Goal: Transaction & Acquisition: Purchase product/service

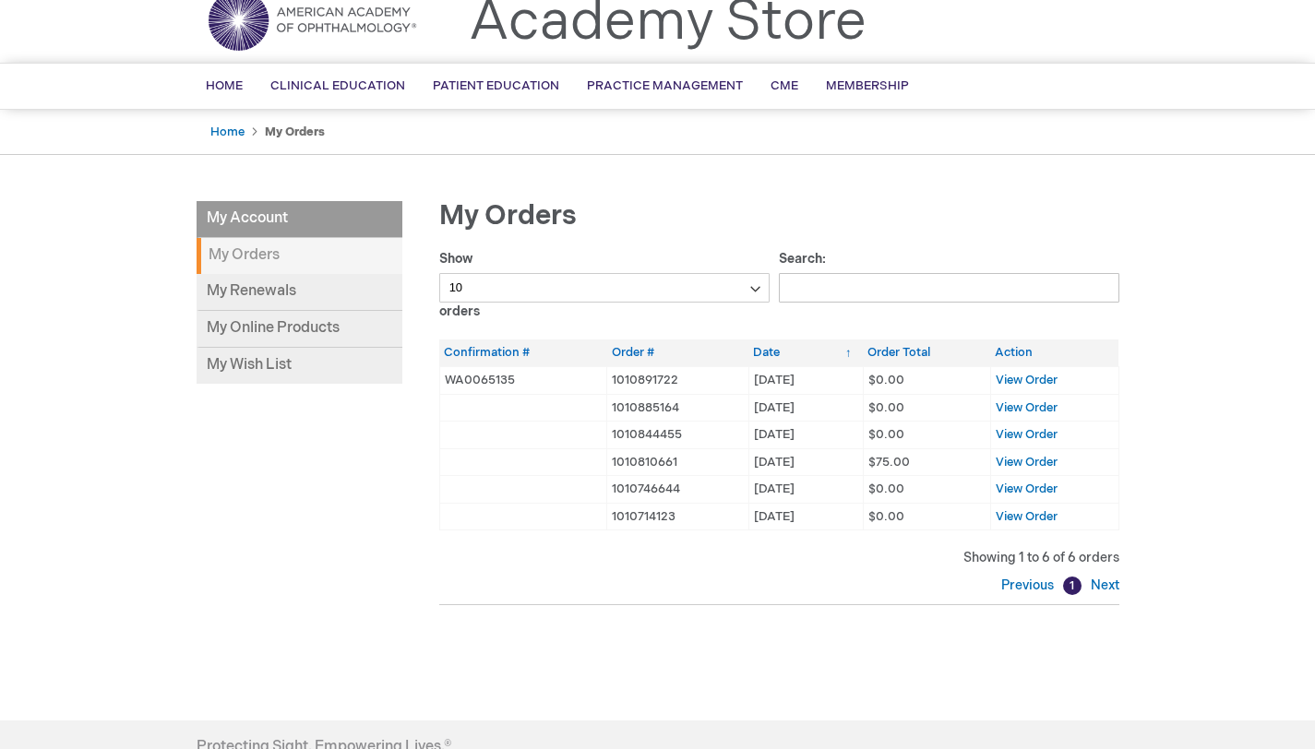
scroll to position [70, 0]
click at [306, 219] on li "My Account" at bounding box center [300, 221] width 206 height 37
click at [267, 224] on li "My Account" at bounding box center [300, 221] width 206 height 37
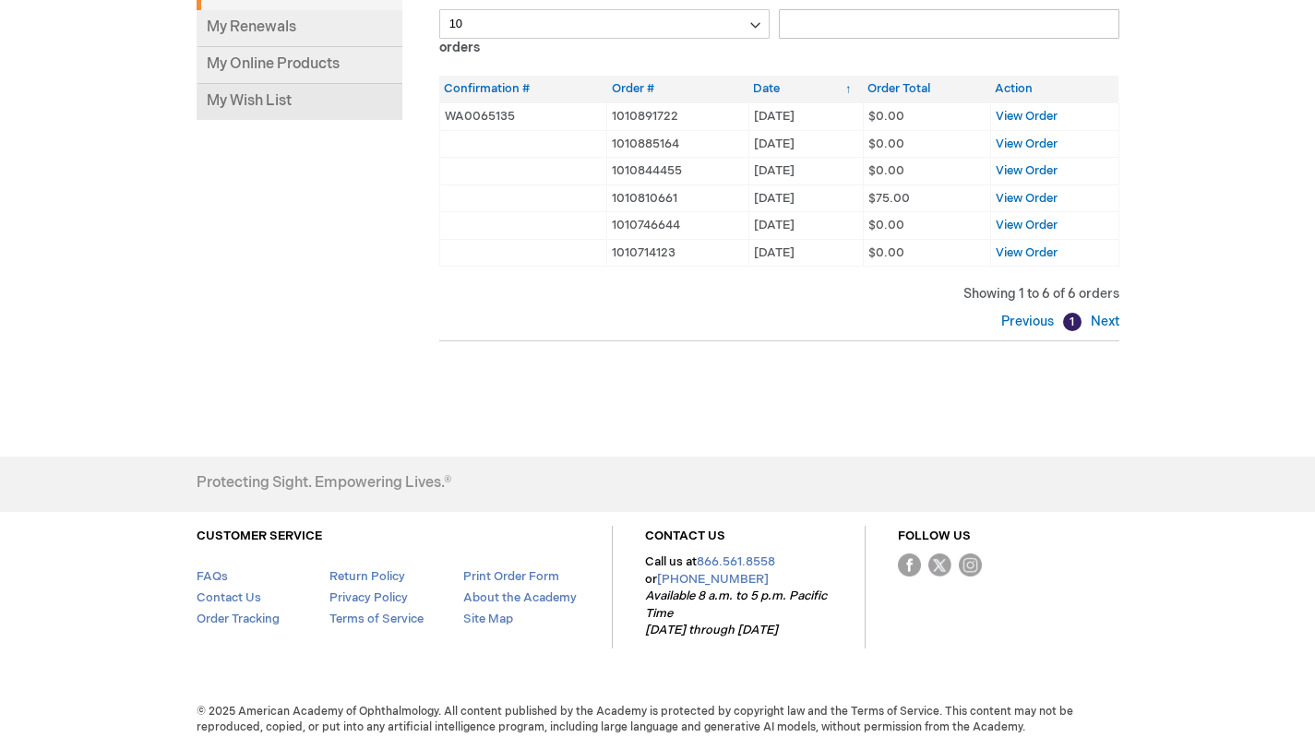
scroll to position [0, 0]
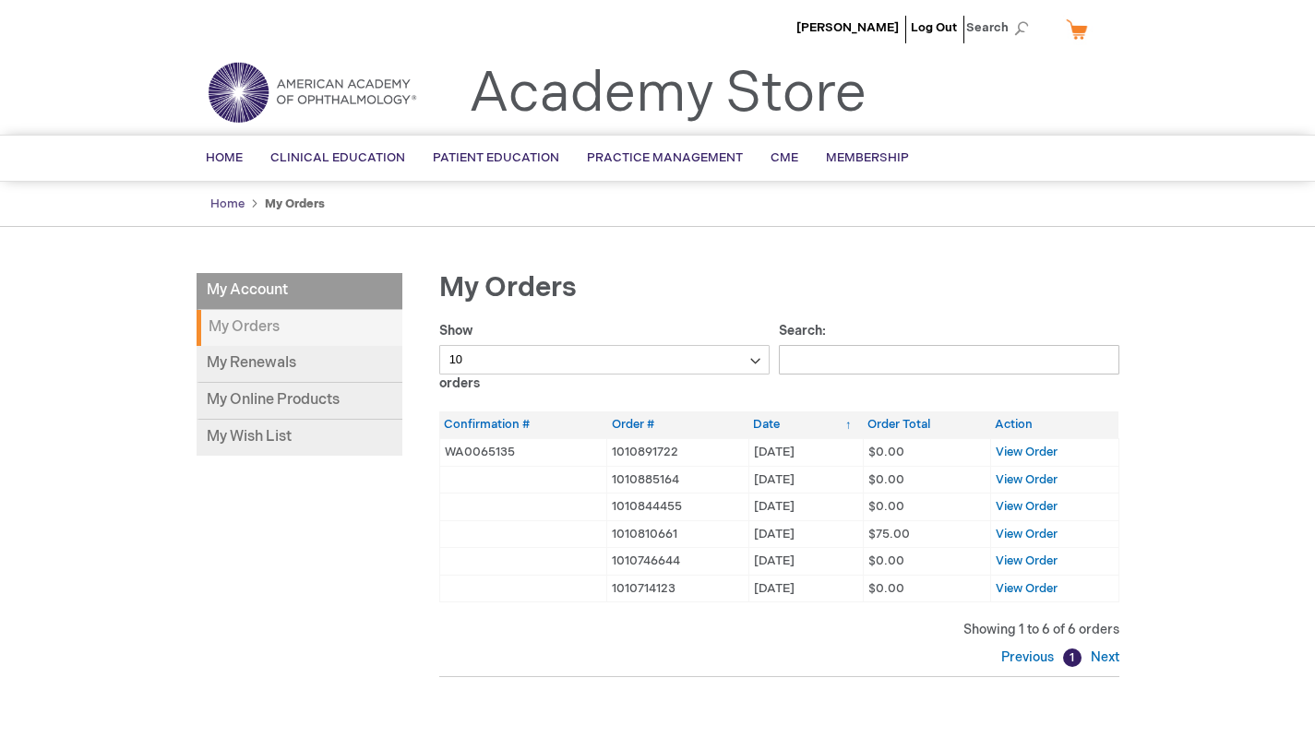
click at [232, 201] on link "Home" at bounding box center [227, 204] width 34 height 15
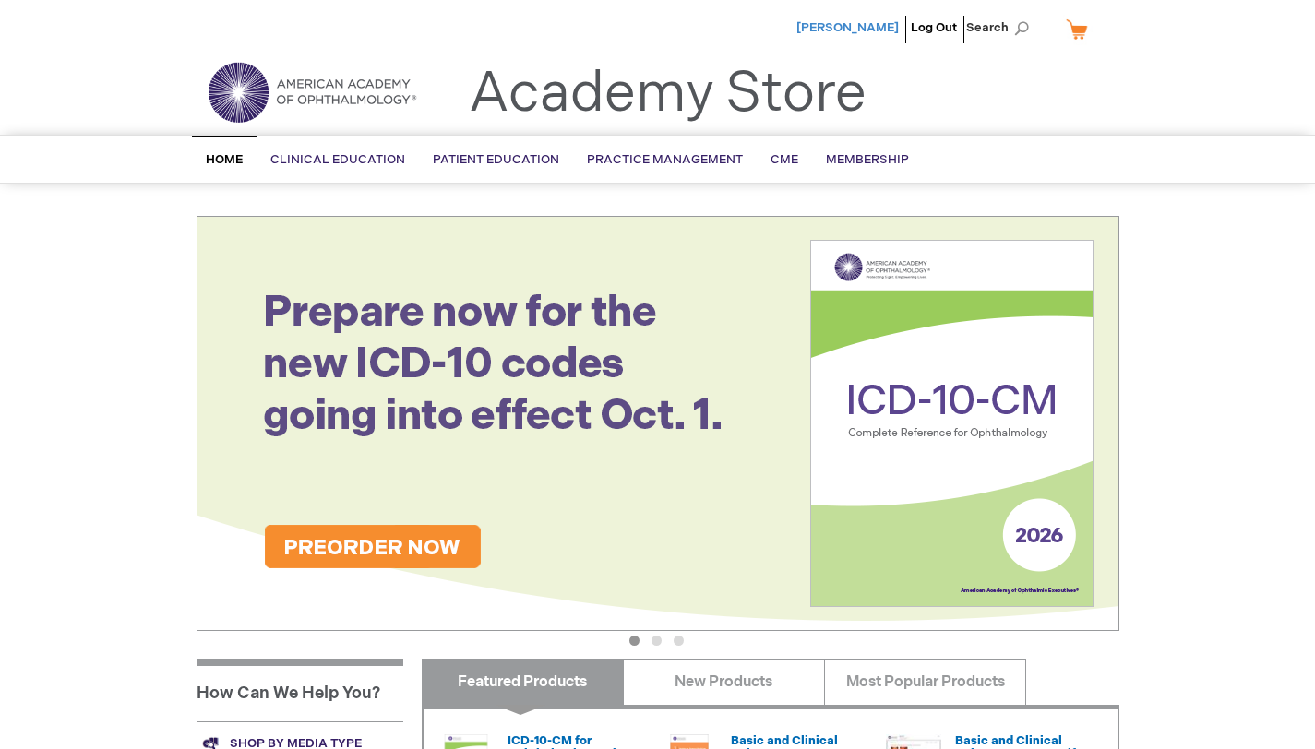
click at [856, 27] on span "[PERSON_NAME]" at bounding box center [847, 27] width 102 height 15
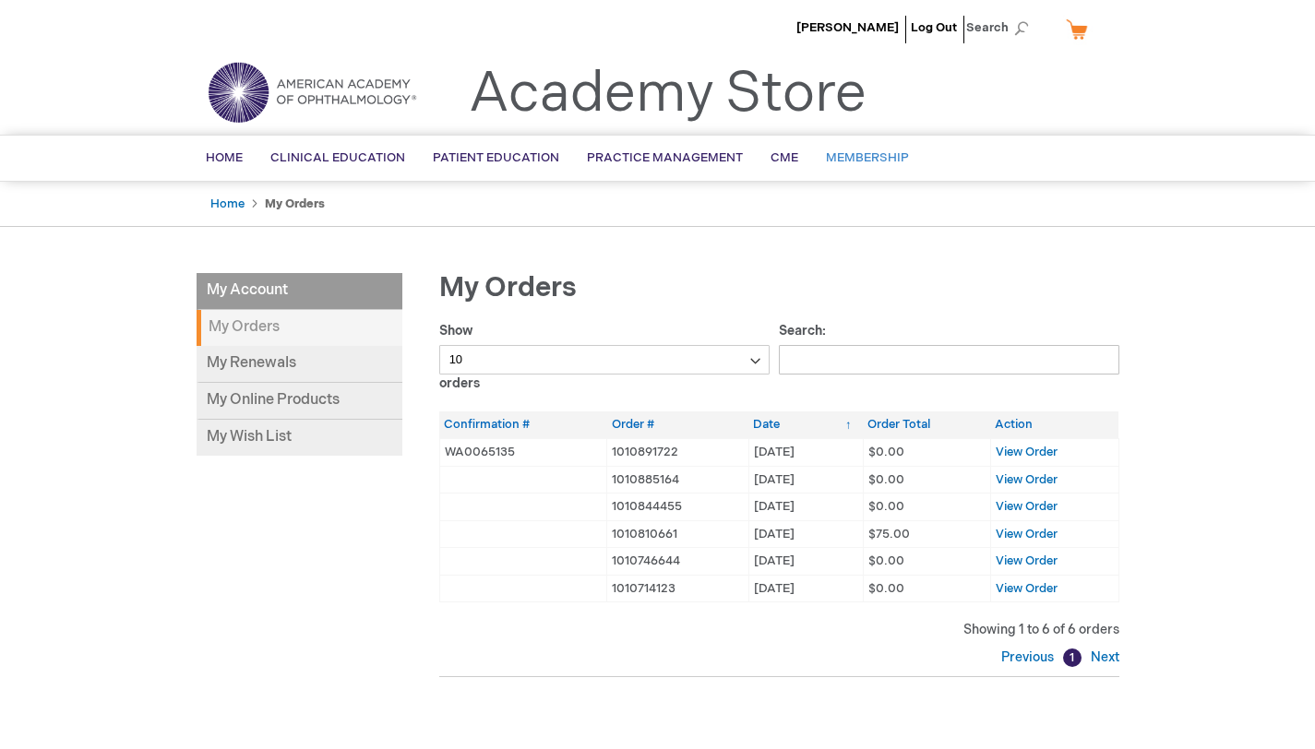
click at [830, 158] on span "Membership" at bounding box center [867, 157] width 83 height 15
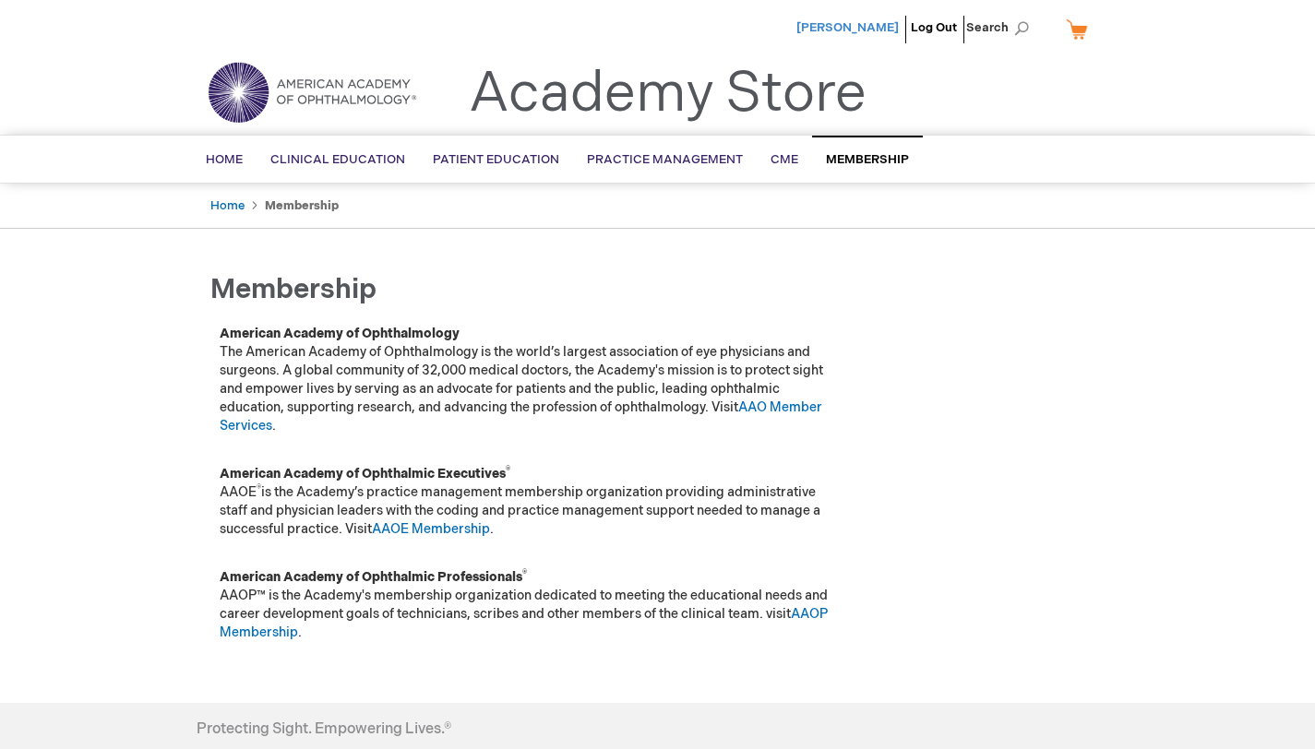
click at [845, 31] on span "[PERSON_NAME]" at bounding box center [847, 27] width 102 height 15
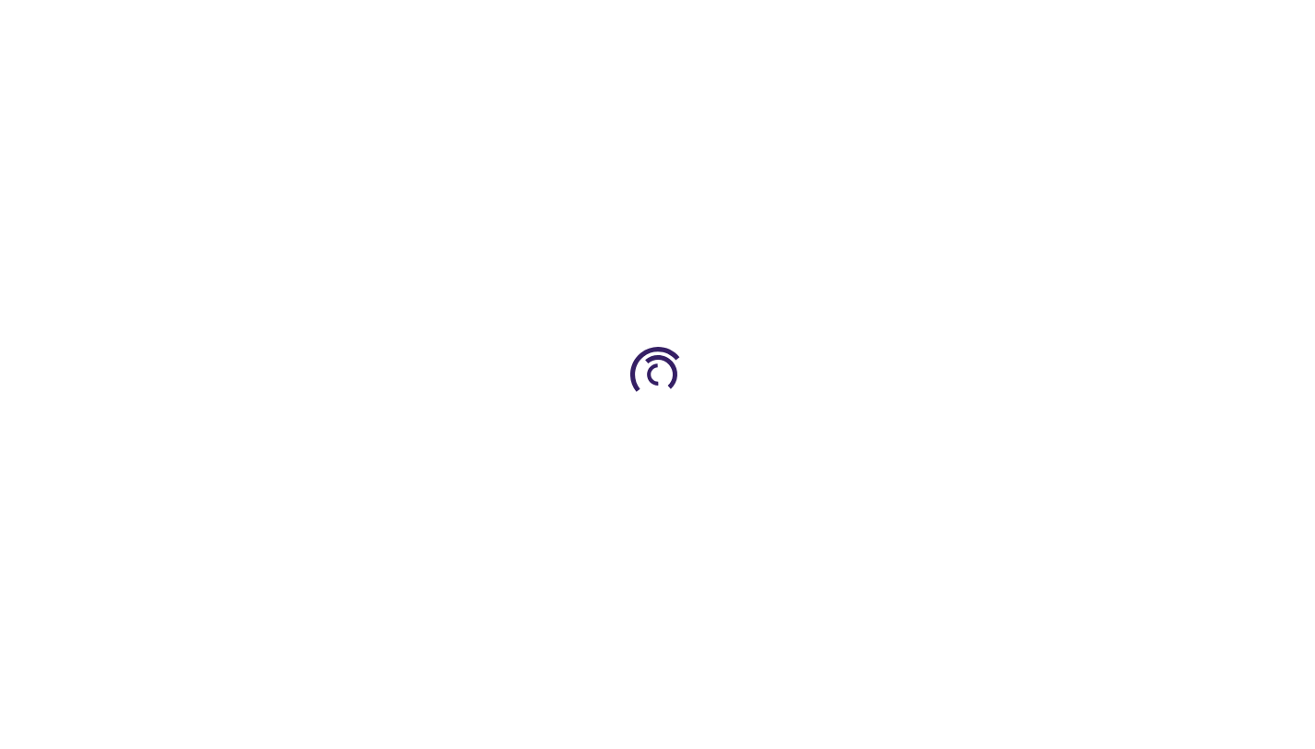
type input "1"
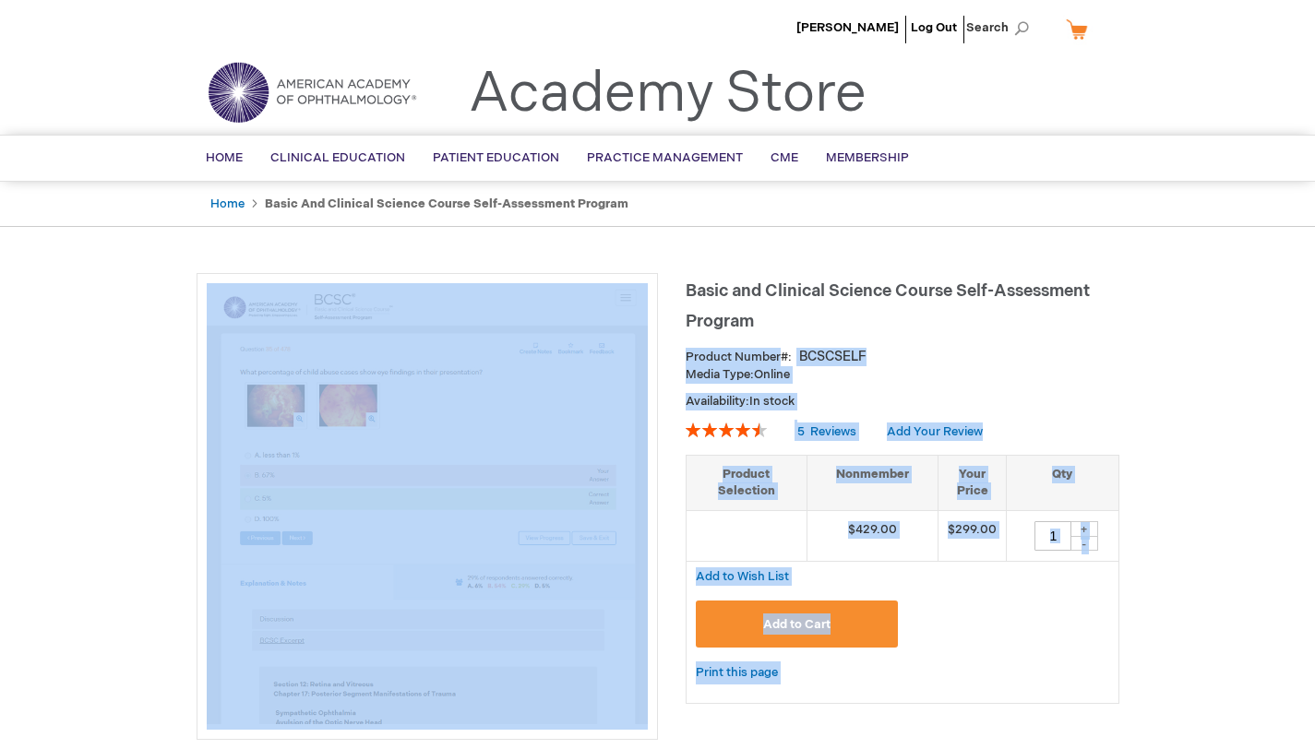
drag, startPoint x: 764, startPoint y: 335, endPoint x: 683, endPoint y: 299, distance: 88.8
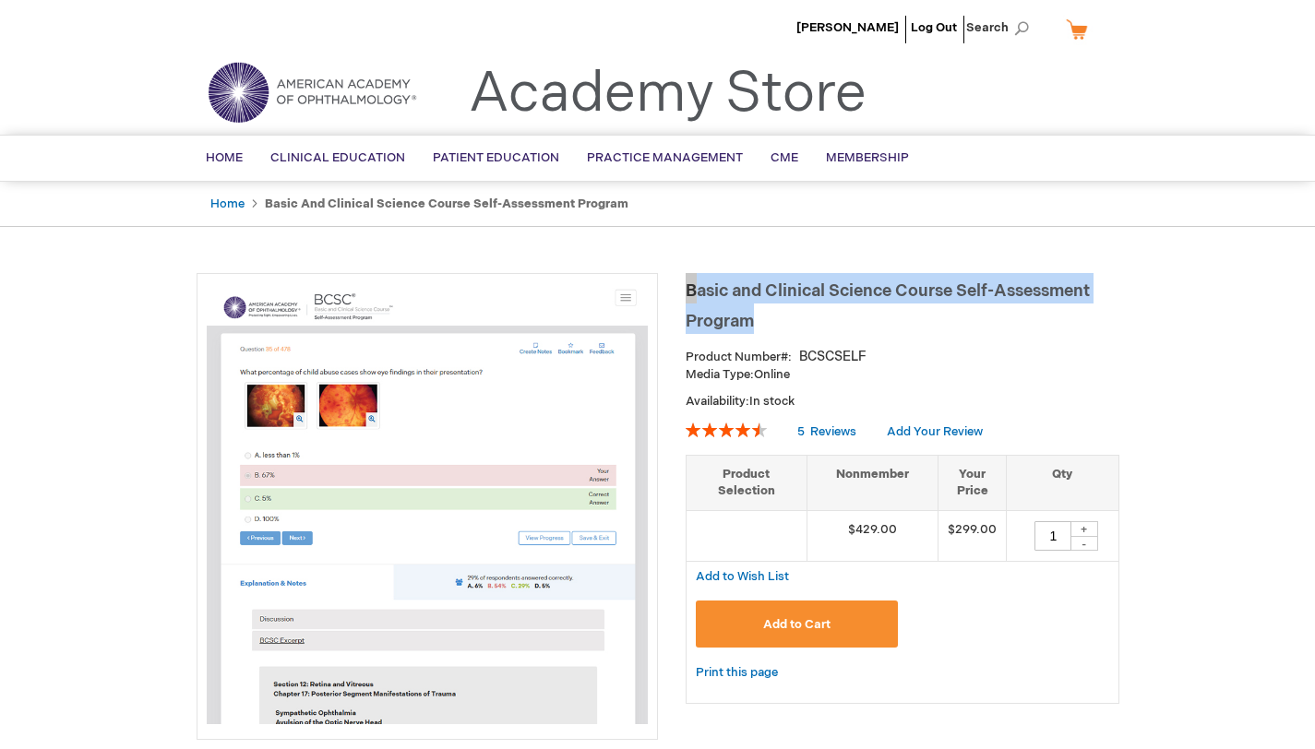
drag, startPoint x: 759, startPoint y: 320, endPoint x: 685, endPoint y: 301, distance: 76.3
click at [686, 301] on h1 "Basic and Clinical Science Course Self-Assessment Program" at bounding box center [903, 303] width 434 height 61
copy span "Basic and Clinical Science Course Self-Assessment Program"
